Goal: Participate in discussion

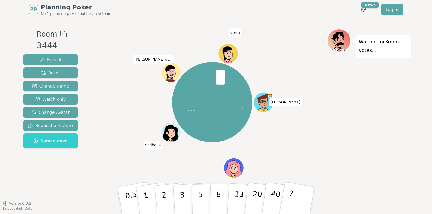
click at [301, 142] on div "[PERSON_NAME] Sadhana [PERSON_NAME] (you) [PERSON_NAME]" at bounding box center [211, 102] width 229 height 125
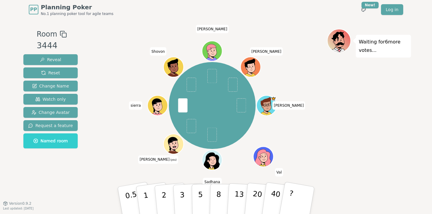
click at [145, 169] on div "[PERSON_NAME] Sadhana [PERSON_NAME] (you) [PERSON_NAME] [PERSON_NAME]" at bounding box center [211, 106] width 229 height 132
click at [166, 174] on div "[PERSON_NAME] Sadhana [PERSON_NAME] (you) [PERSON_NAME] [PERSON_NAME]" at bounding box center [211, 111] width 229 height 165
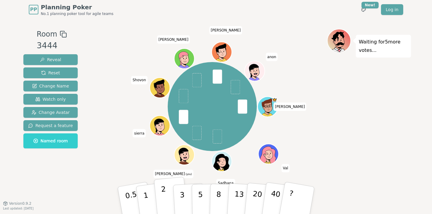
click at [165, 192] on button "2" at bounding box center [171, 201] width 34 height 48
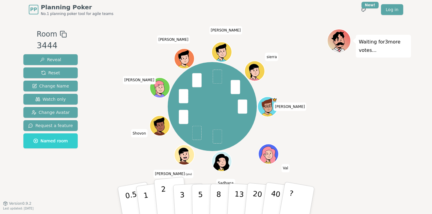
click at [158, 195] on button "2" at bounding box center [171, 201] width 34 height 48
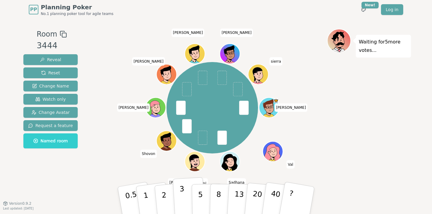
click at [181, 194] on p "3" at bounding box center [182, 201] width 7 height 33
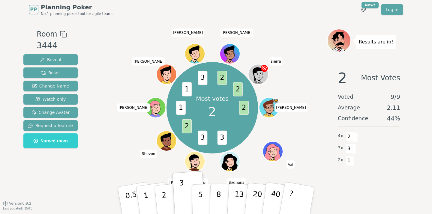
drag, startPoint x: 166, startPoint y: 186, endPoint x: 136, endPoint y: 162, distance: 38.2
click at [136, 162] on div "Room 3444 Reveal Reset Change Name Watch only Change Avatar Request a feature N…" at bounding box center [216, 111] width 390 height 165
click at [136, 162] on div "Most votes 2 2 3 3 2 1 1 3 2 2 [PERSON_NAME] Sadhana [PERSON_NAME] (you) [PERSO…" at bounding box center [211, 108] width 229 height 136
click at [133, 172] on div "Most votes 2 2 3 3 2 1 1 3 2 2 [PERSON_NAME] Sadhana [PERSON_NAME] (you) [PERSO…" at bounding box center [211, 108] width 229 height 136
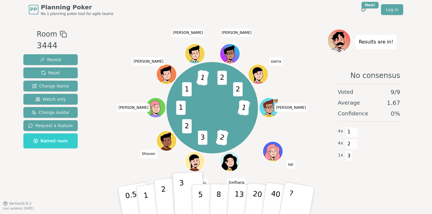
click at [166, 196] on button "2" at bounding box center [171, 201] width 34 height 48
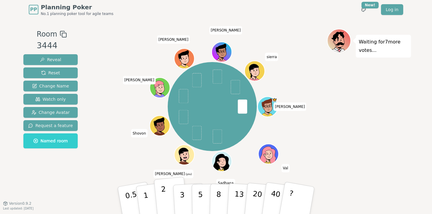
click at [165, 186] on button "2" at bounding box center [171, 201] width 34 height 48
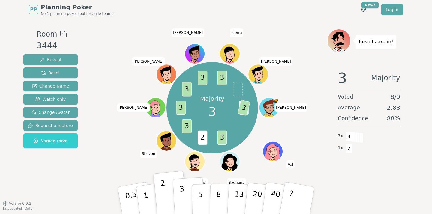
click at [175, 195] on button "3" at bounding box center [189, 200] width 33 height 47
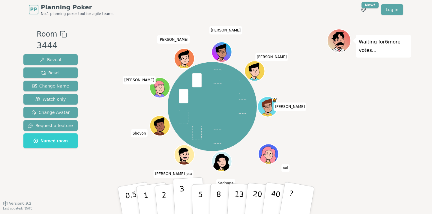
click at [182, 186] on p "3" at bounding box center [182, 201] width 7 height 33
click at [184, 190] on button "3" at bounding box center [189, 200] width 33 height 47
click at [317, 157] on div "[PERSON_NAME] Sadhana [PERSON_NAME] (you) Shovon [PERSON_NAME] [PERSON_NAME]" at bounding box center [211, 107] width 229 height 134
